Goal: Task Accomplishment & Management: Use online tool/utility

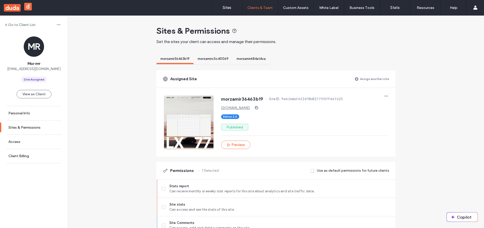
scroll to position [444, 0]
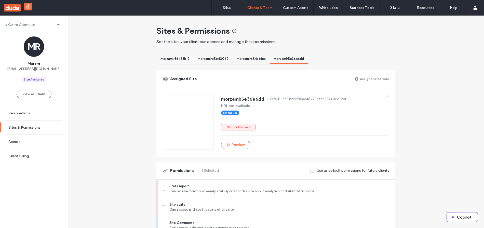
scroll to position [356, 0]
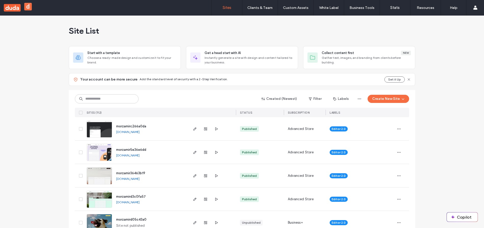
click at [126, 126] on span "morzamirc266a0da" at bounding box center [131, 126] width 30 height 4
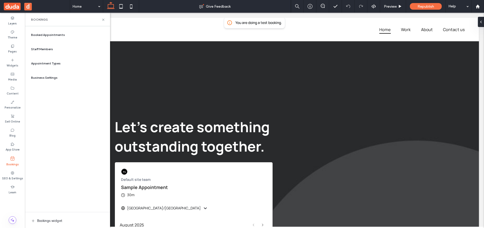
click at [49, 47] on span "Staff Members" at bounding box center [42, 49] width 22 height 5
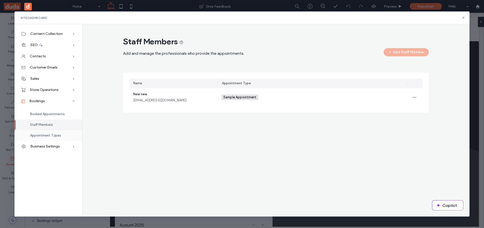
click at [57, 133] on div "Appointment Types" at bounding box center [49, 135] width 68 height 11
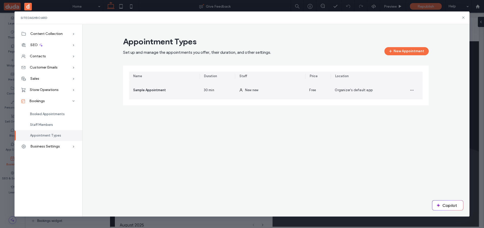
click at [154, 94] on div "Sample Appointment" at bounding box center [164, 90] width 71 height 18
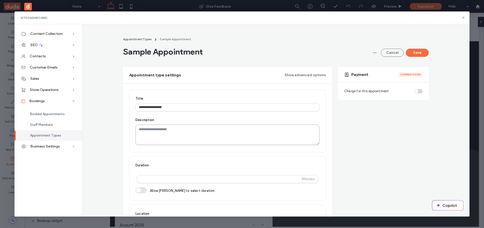
scroll to position [33, 0]
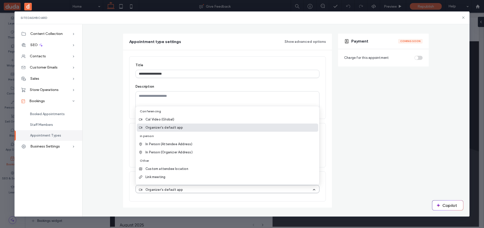
click at [192, 188] on div "Organizer's default app" at bounding box center [225, 189] width 173 height 5
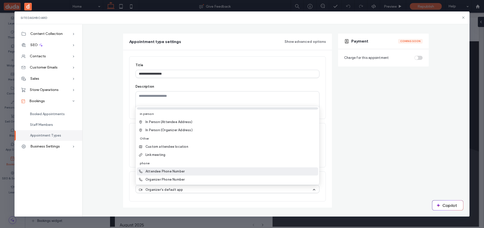
click at [186, 171] on div "Attendee Phone Number" at bounding box center [227, 171] width 181 height 8
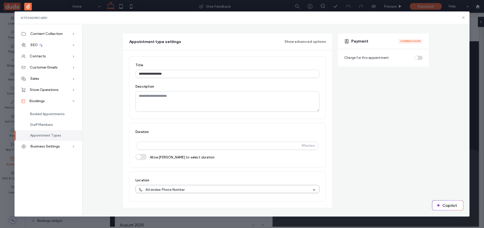
click at [258, 188] on div "Attendee Phone Number" at bounding box center [225, 189] width 173 height 5
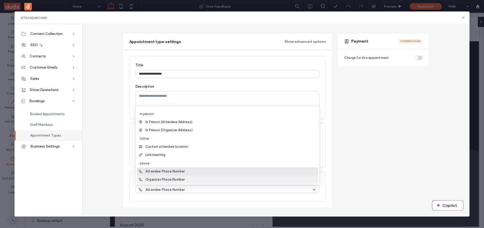
click at [208, 178] on div "Organizer Phone Number" at bounding box center [227, 180] width 181 height 8
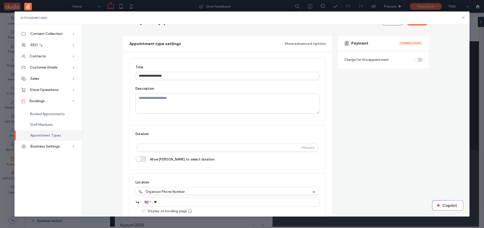
scroll to position [52, 0]
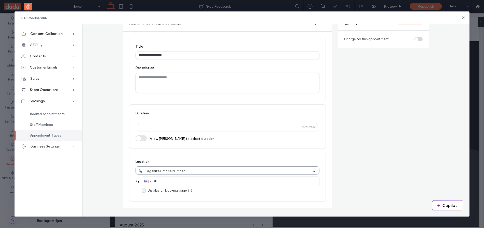
click at [204, 173] on div "Organizer Phone Number" at bounding box center [225, 171] width 173 height 5
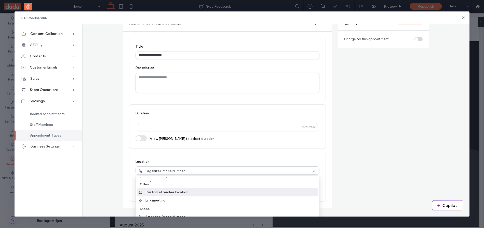
scroll to position [66, 0]
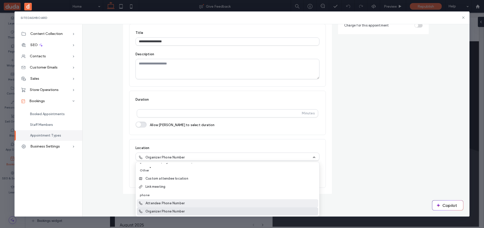
click at [203, 202] on div "Attendee Phone Number" at bounding box center [227, 203] width 181 height 8
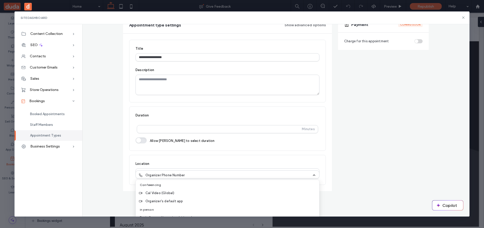
scroll to position [33, 0]
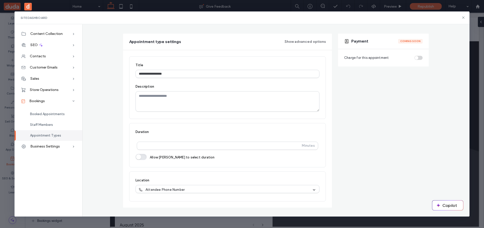
click at [379, 123] on div "**********" at bounding box center [276, 121] width 306 height 174
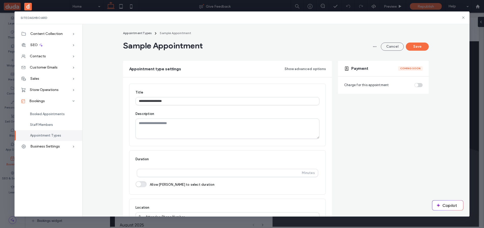
scroll to position [0, 0]
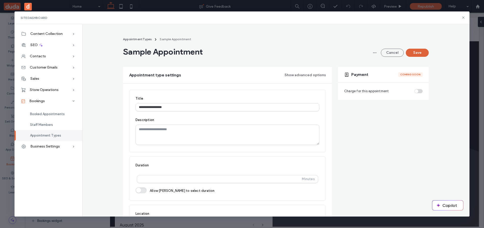
click at [416, 53] on button "Save" at bounding box center [417, 53] width 23 height 8
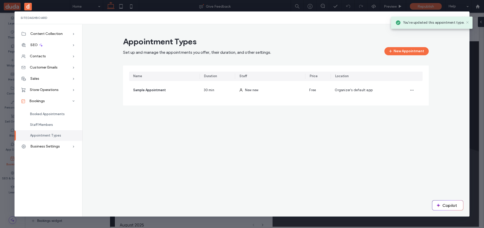
click at [468, 23] on icon at bounding box center [468, 22] width 4 height 4
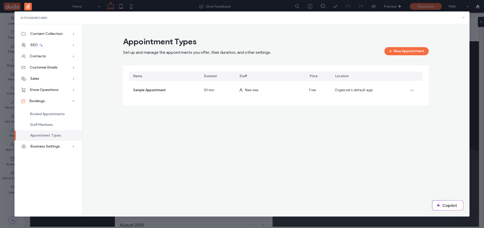
click at [463, 17] on use at bounding box center [463, 18] width 2 height 2
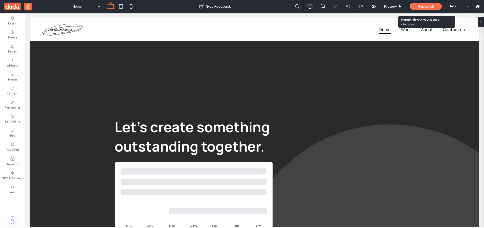
click at [424, 3] on div "Republish" at bounding box center [426, 6] width 32 height 7
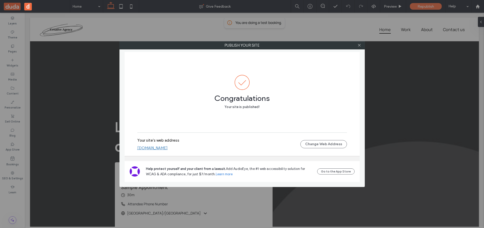
click at [164, 147] on link "morzamirc266a0da.multiscreen.d1test.biz" at bounding box center [152, 148] width 30 height 5
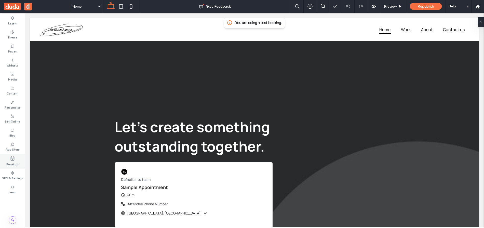
click at [17, 164] on label "Bookings" at bounding box center [12, 164] width 12 height 6
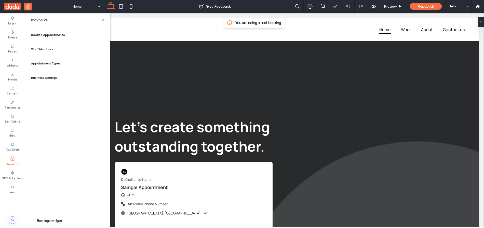
click at [51, 51] on div "Staff Members" at bounding box center [67, 49] width 77 height 12
